Goal: Information Seeking & Learning: Learn about a topic

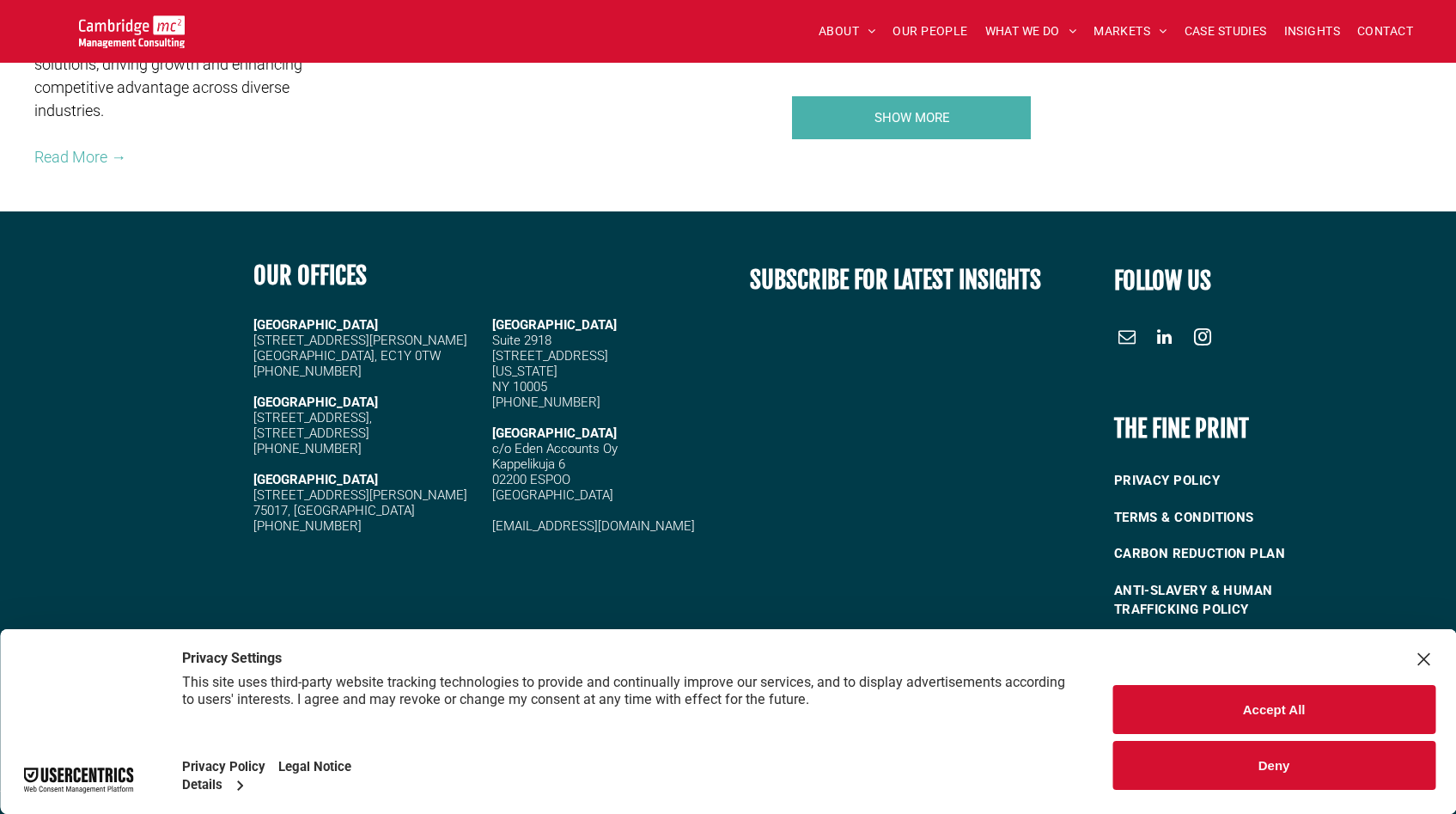
scroll to position [3283, 0]
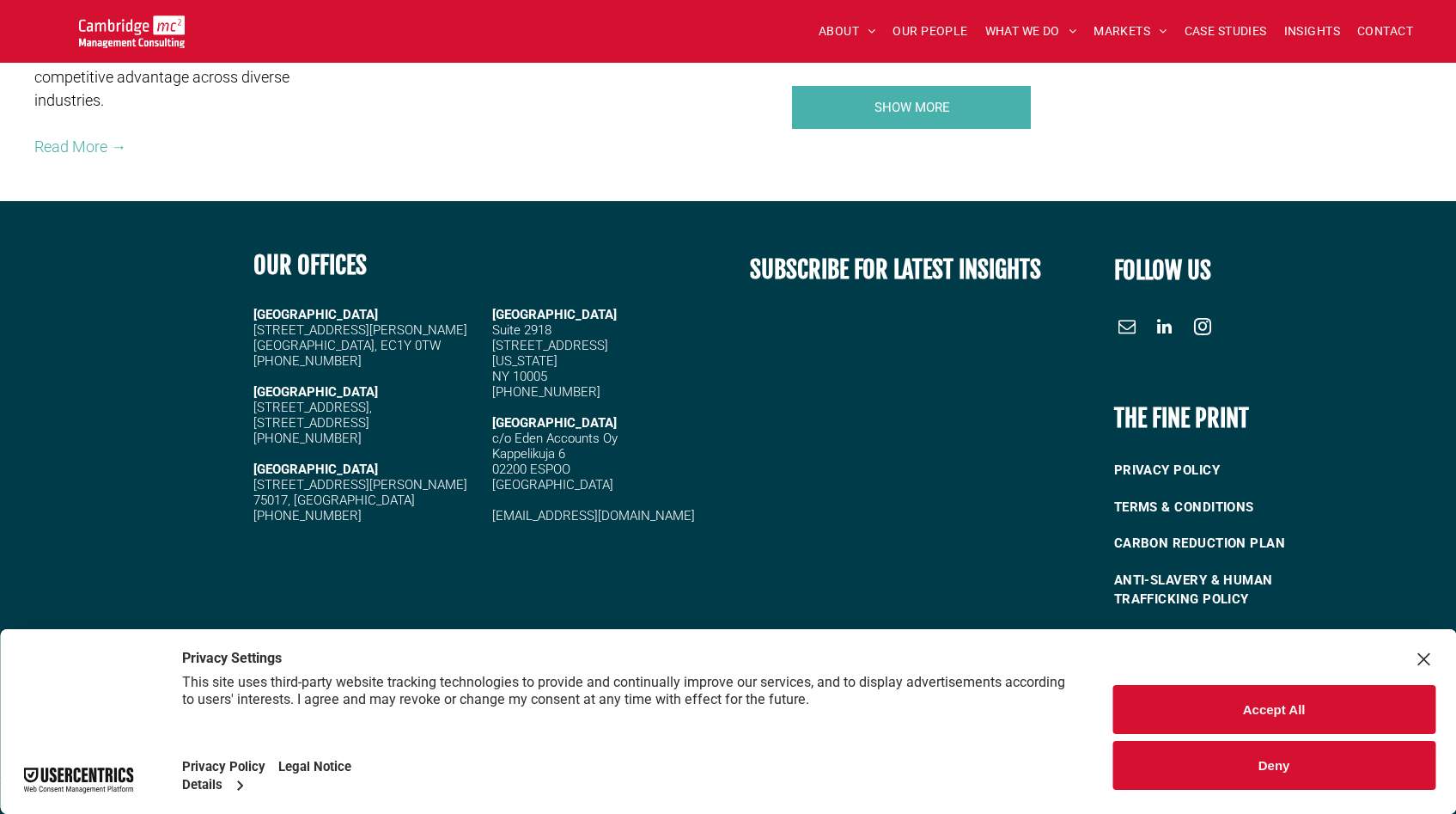
click at [1327, 763] on button "Deny" at bounding box center [1274, 765] width 323 height 49
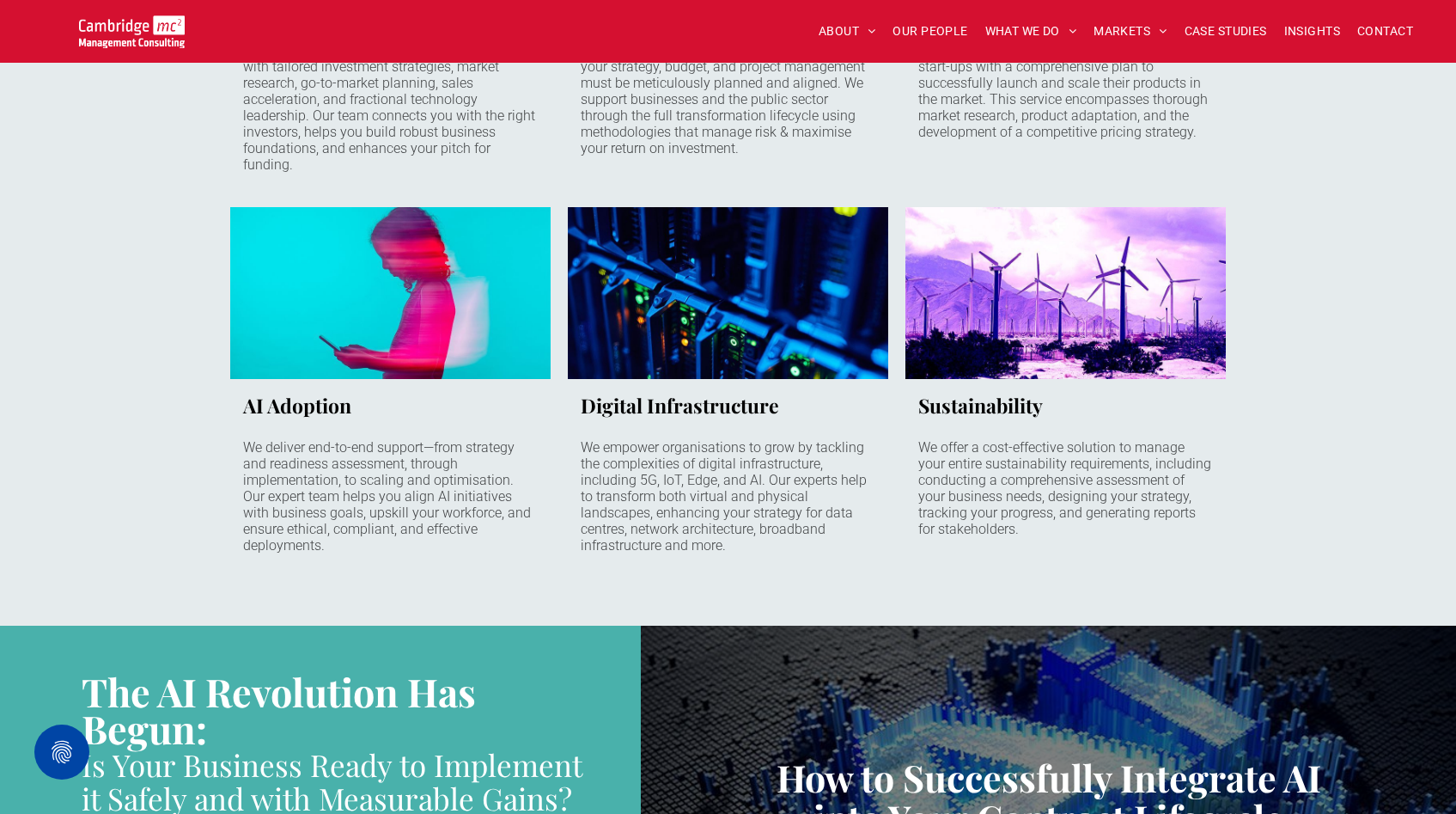
scroll to position [1333, 0]
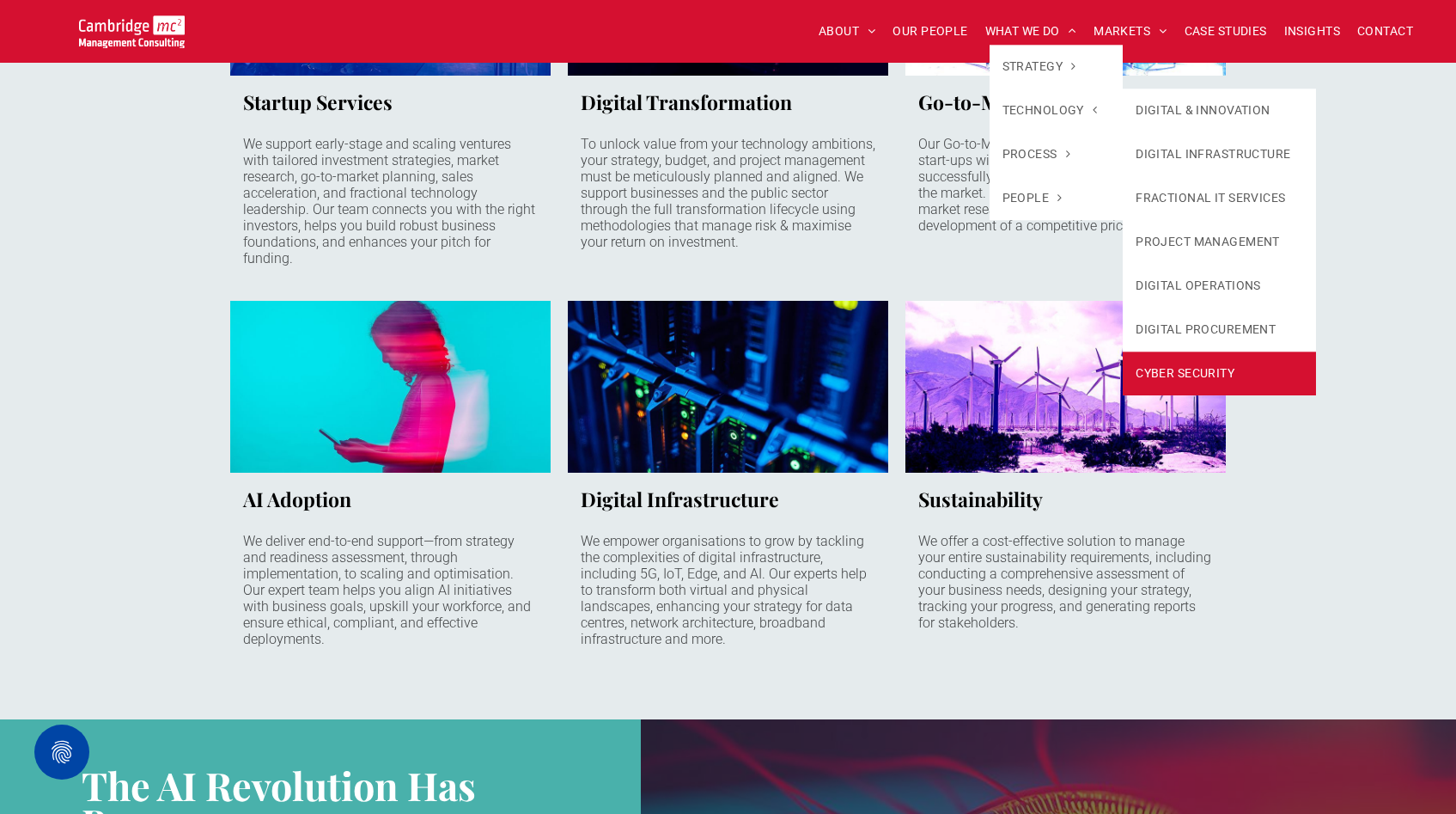
click at [1209, 366] on link "CYBER SECURITY" at bounding box center [1219, 373] width 193 height 43
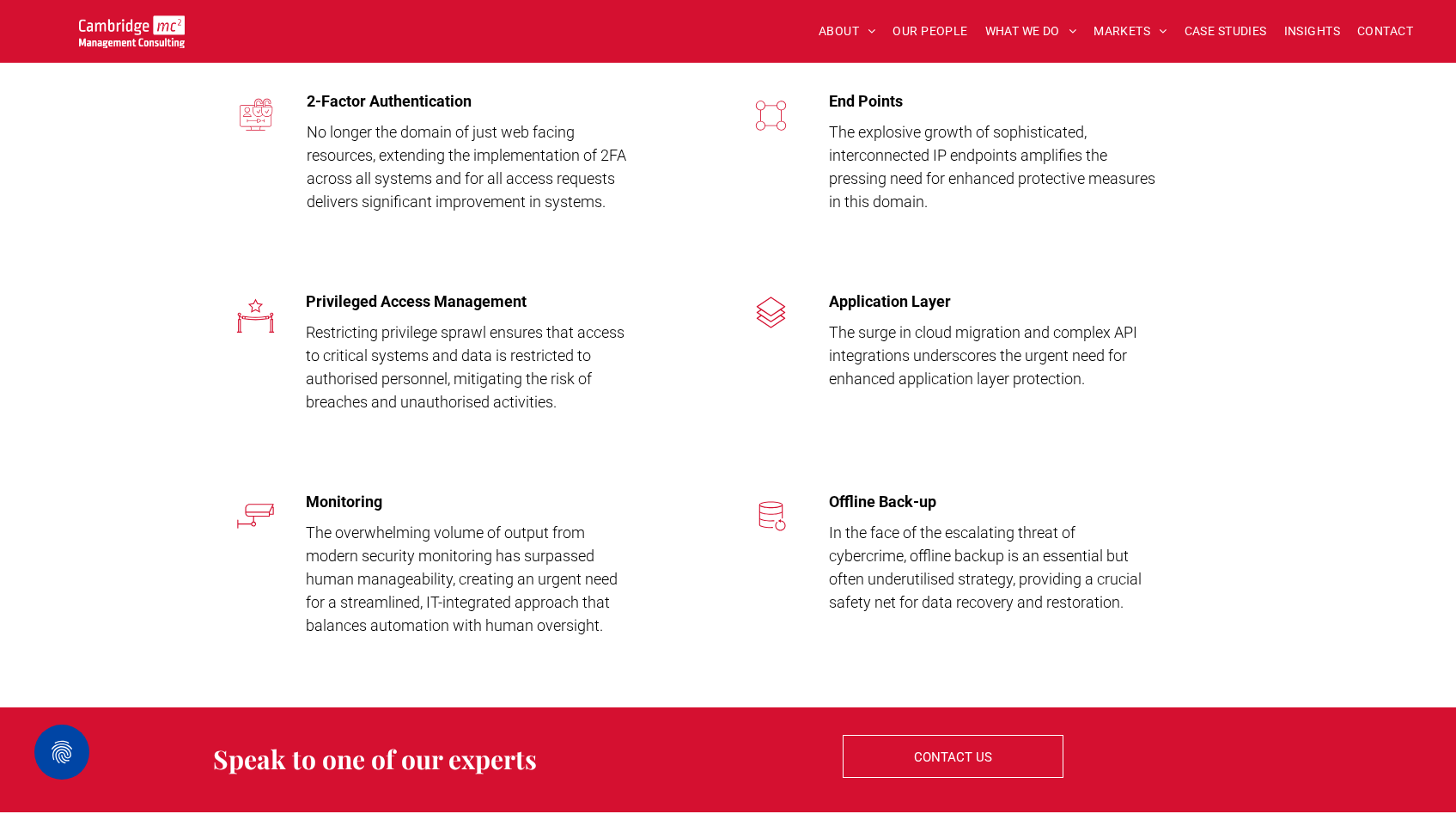
scroll to position [2424, 0]
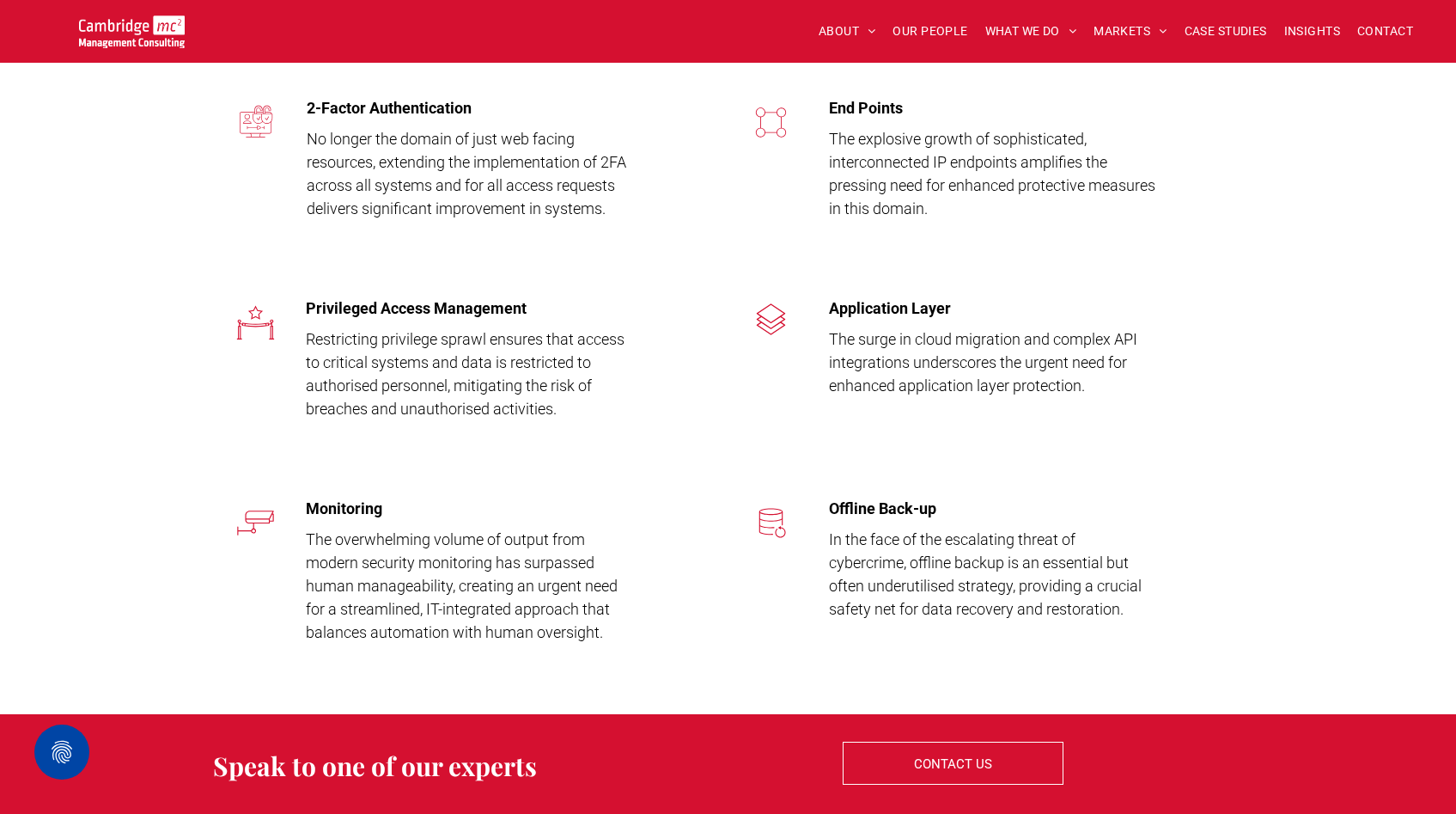
click at [29, 419] on div "Privileged Access Management Restricting privilege sprawl ensures that access t…" at bounding box center [728, 356] width 1456 height 201
